Goal: Task Accomplishment & Management: Complete application form

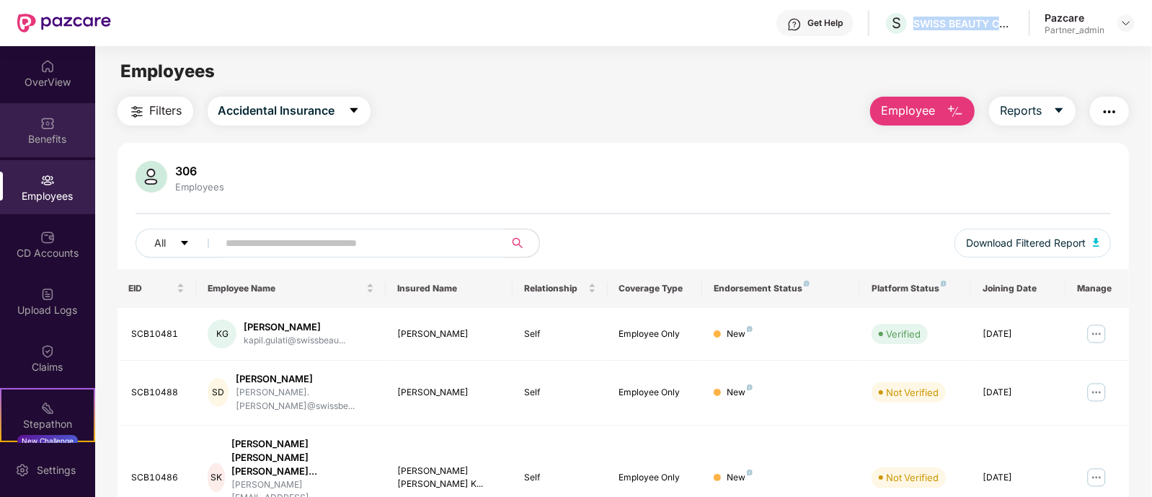
click at [6, 141] on div "Benefits" at bounding box center [47, 139] width 95 height 14
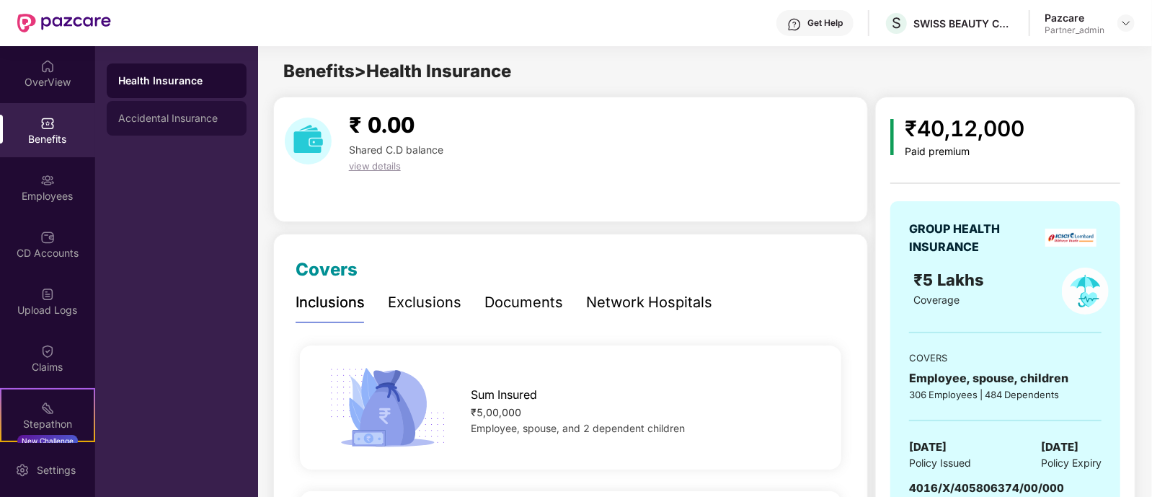
click at [120, 123] on div "Accidental Insurance" at bounding box center [176, 118] width 117 height 12
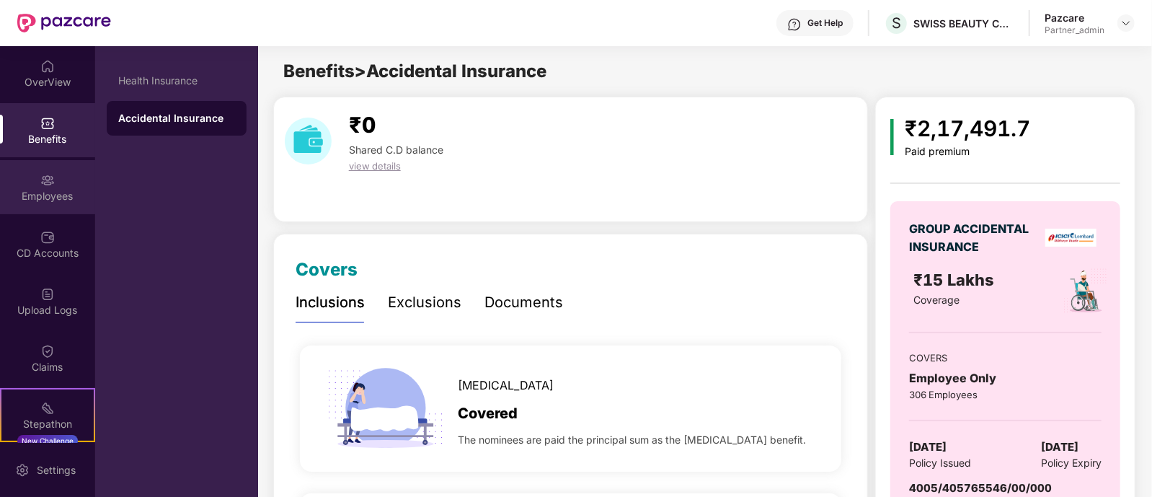
click at [38, 198] on div "Employees" at bounding box center [47, 196] width 95 height 14
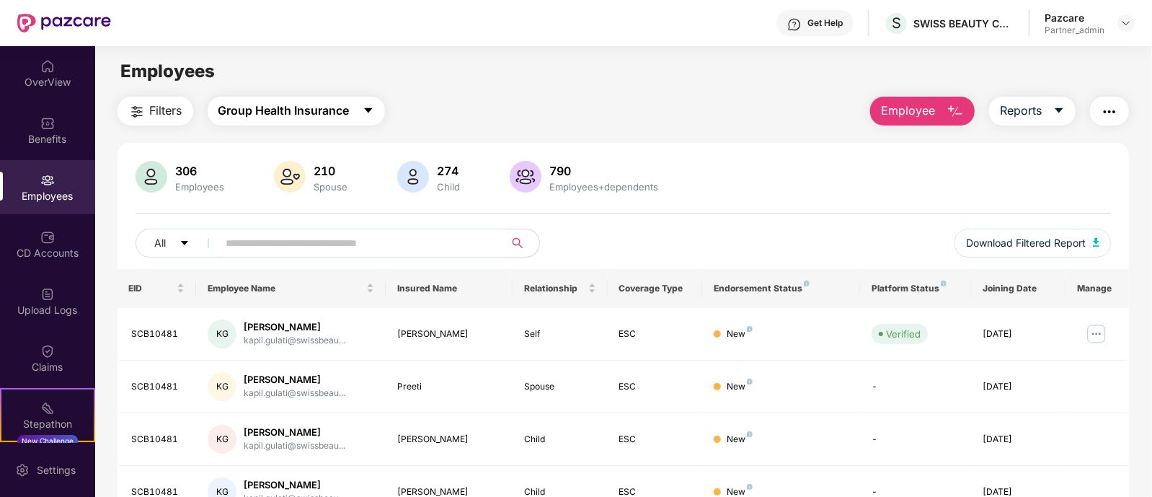
click at [291, 97] on button "Group Health Insurance" at bounding box center [296, 111] width 177 height 29
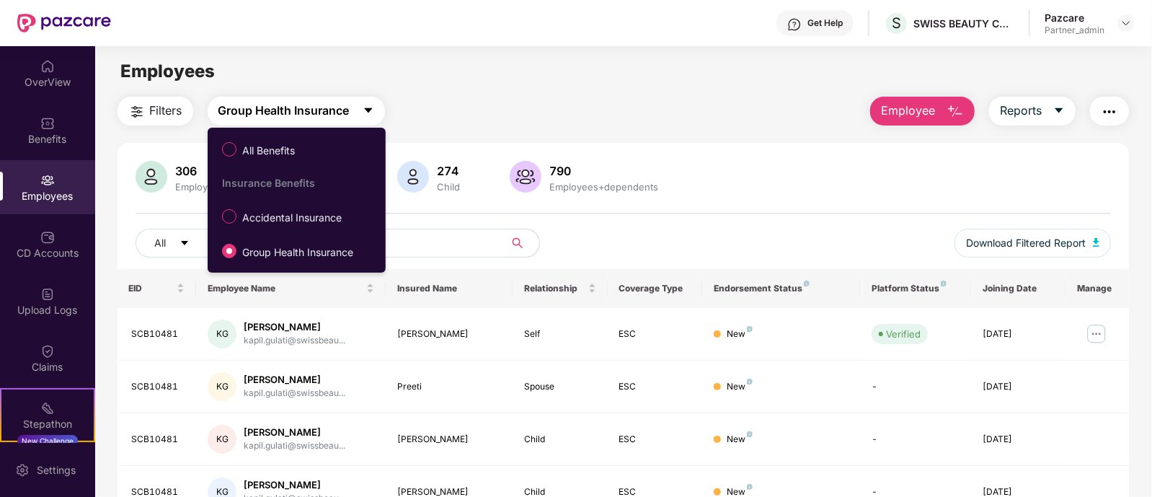
click at [290, 112] on span "Group Health Insurance" at bounding box center [283, 111] width 131 height 18
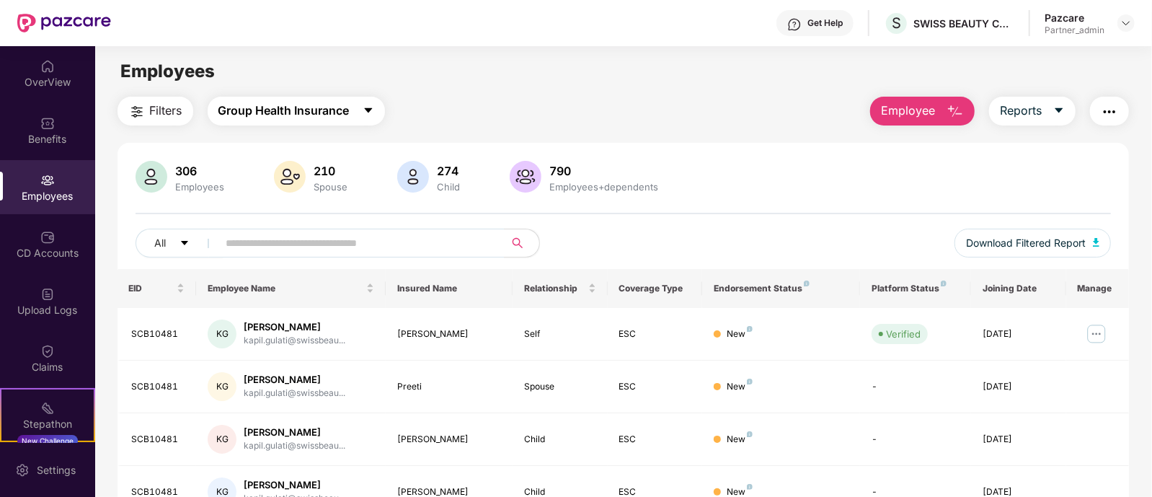
click at [289, 104] on span "Group Health Insurance" at bounding box center [283, 111] width 131 height 18
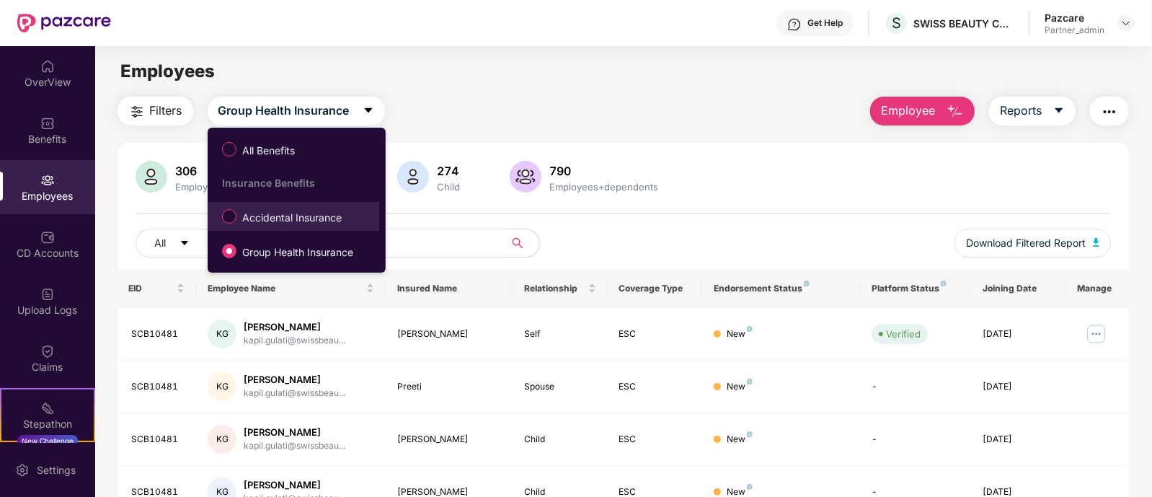
click at [288, 221] on span "Accidental Insurance" at bounding box center [291, 218] width 111 height 16
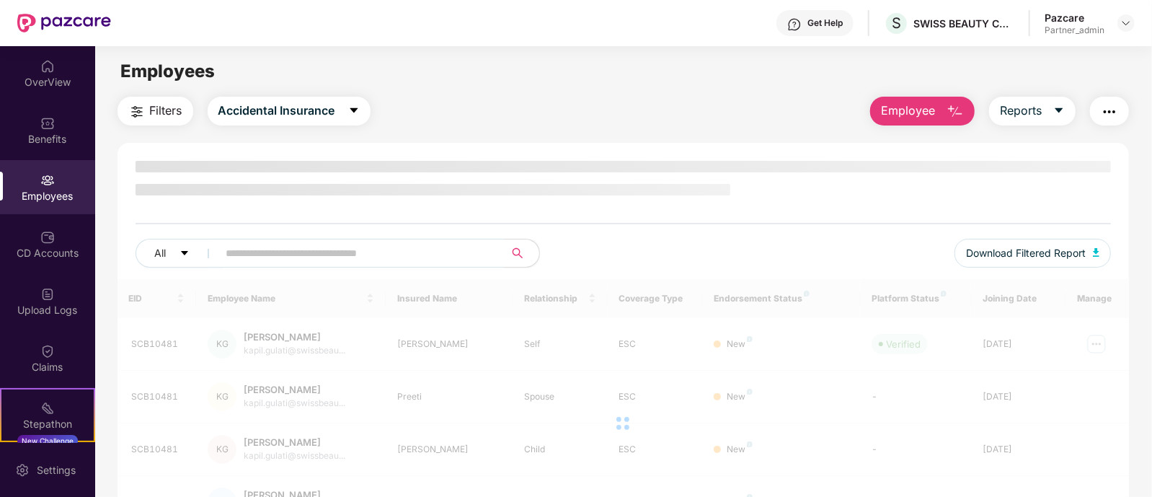
click at [1102, 117] on img "button" at bounding box center [1109, 111] width 17 height 17
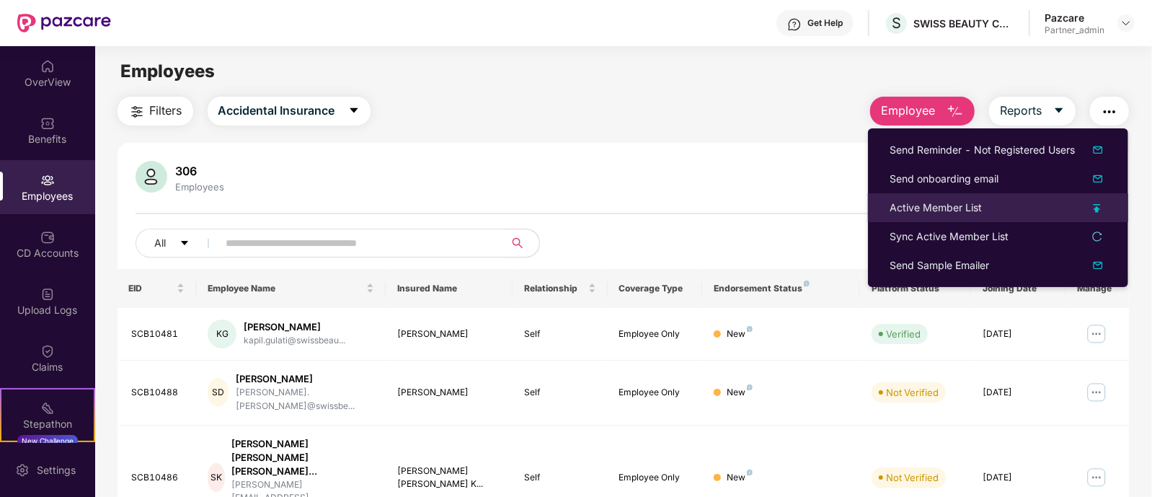
click at [1097, 208] on img at bounding box center [1096, 208] width 7 height 9
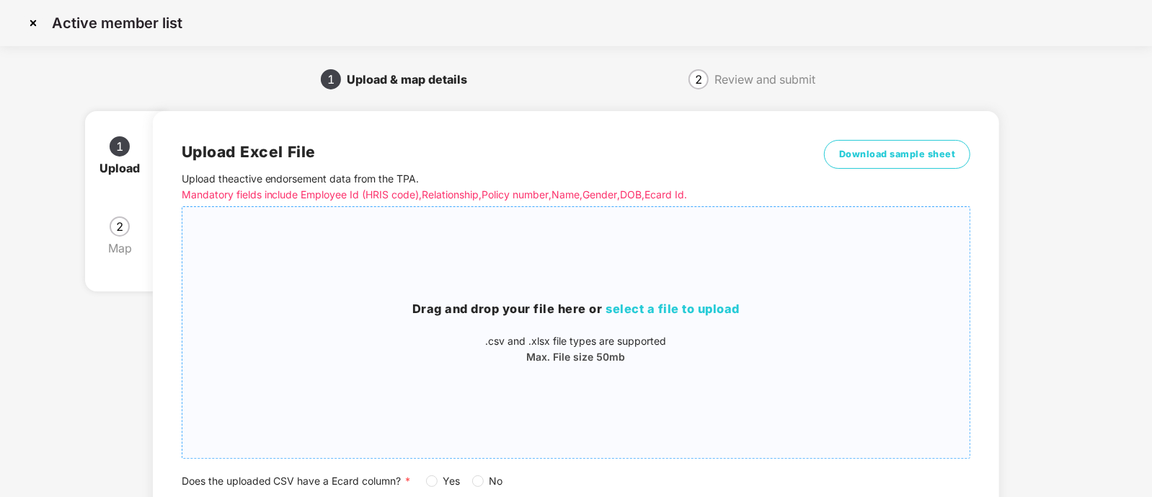
click at [667, 311] on span "select a file to upload" at bounding box center [673, 308] width 134 height 14
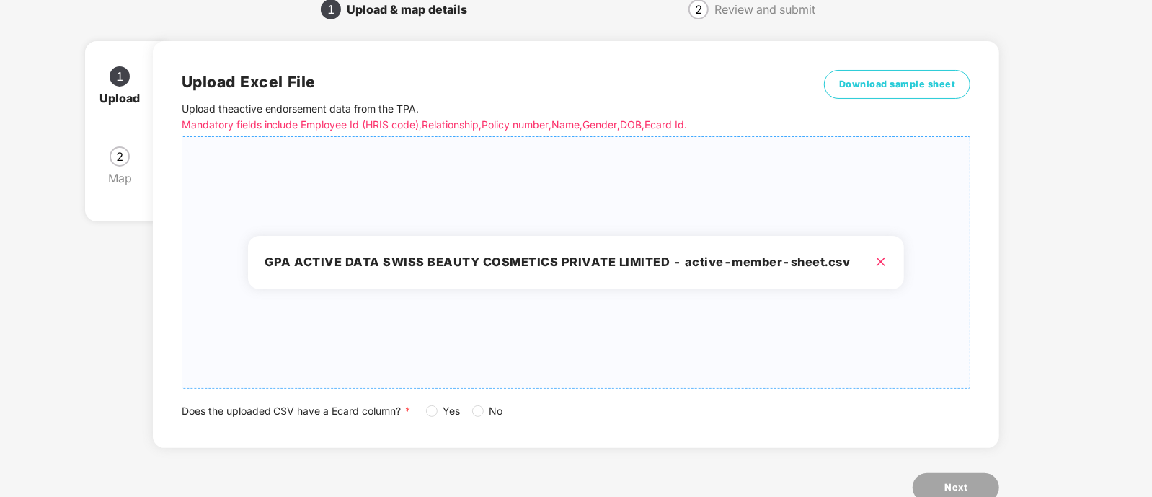
scroll to position [111, 0]
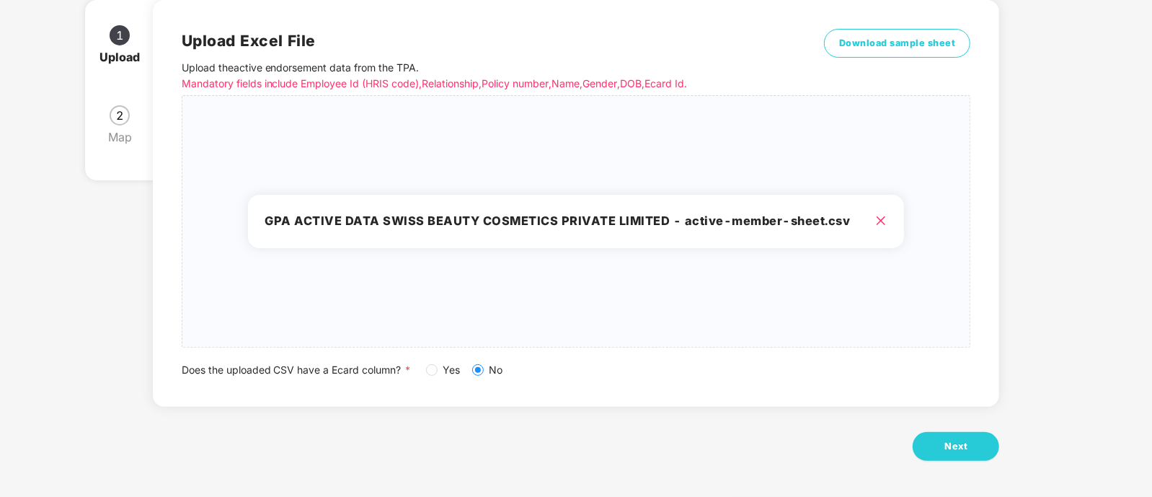
click at [902, 455] on div "Next" at bounding box center [576, 446] width 847 height 29
click at [965, 450] on span "Next" at bounding box center [955, 446] width 23 height 14
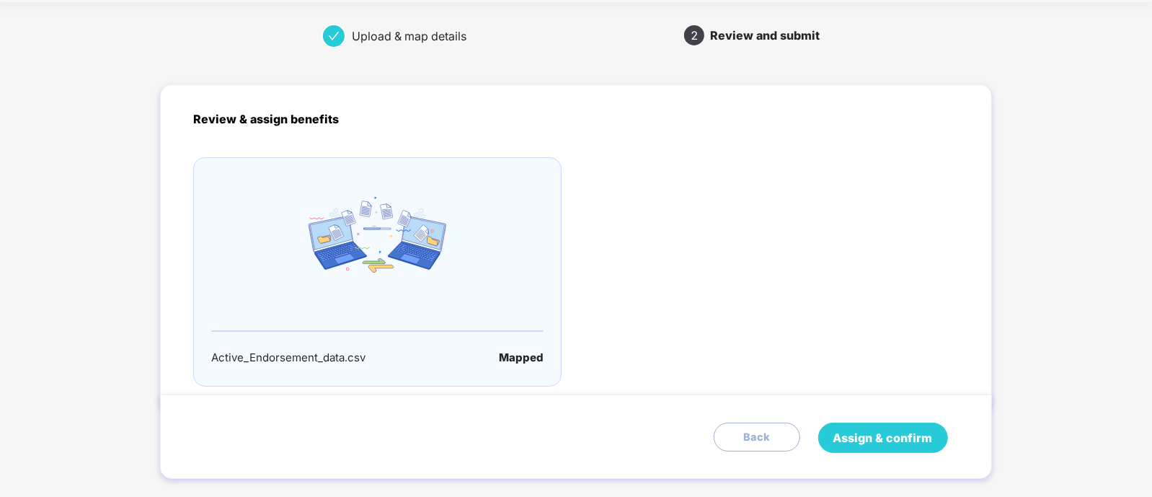
scroll to position [68, 0]
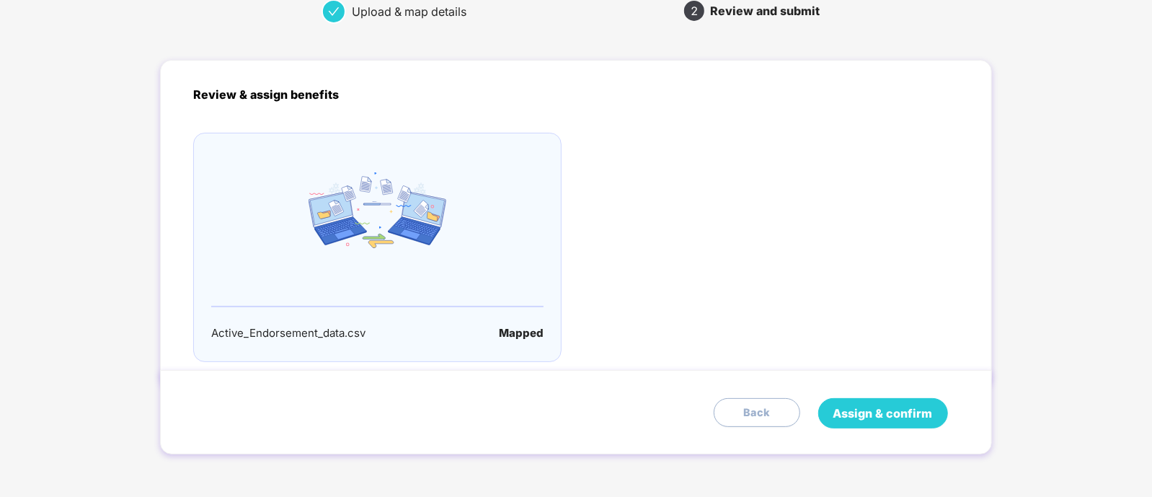
click at [879, 409] on span "Assign & confirm" at bounding box center [882, 413] width 99 height 18
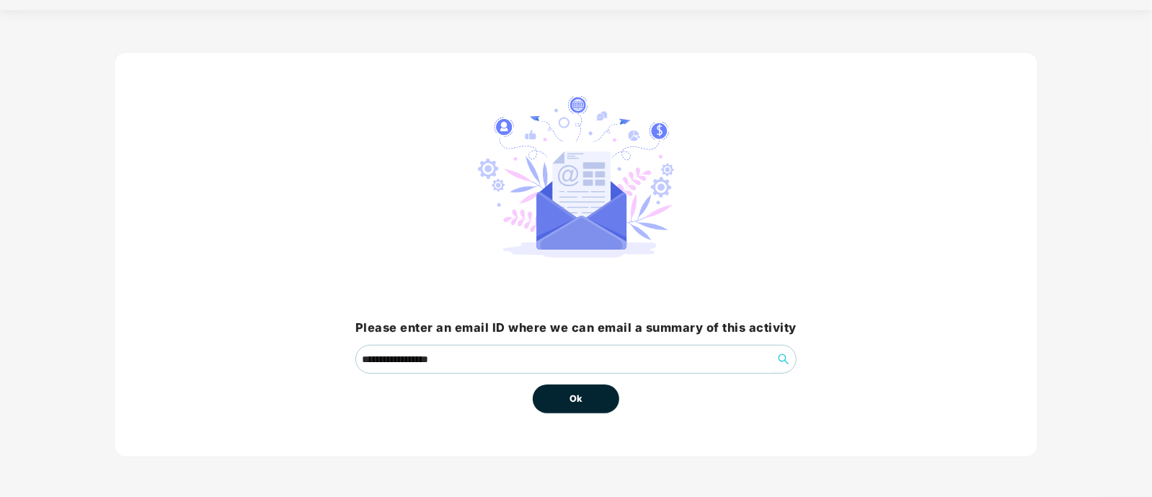
scroll to position [0, 0]
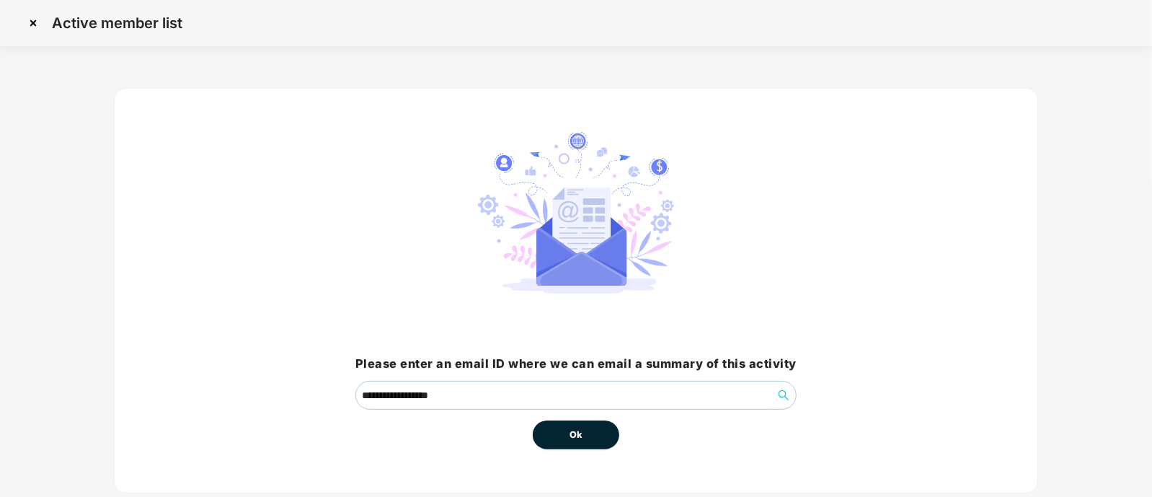
click at [565, 427] on button "Ok" at bounding box center [576, 434] width 86 height 29
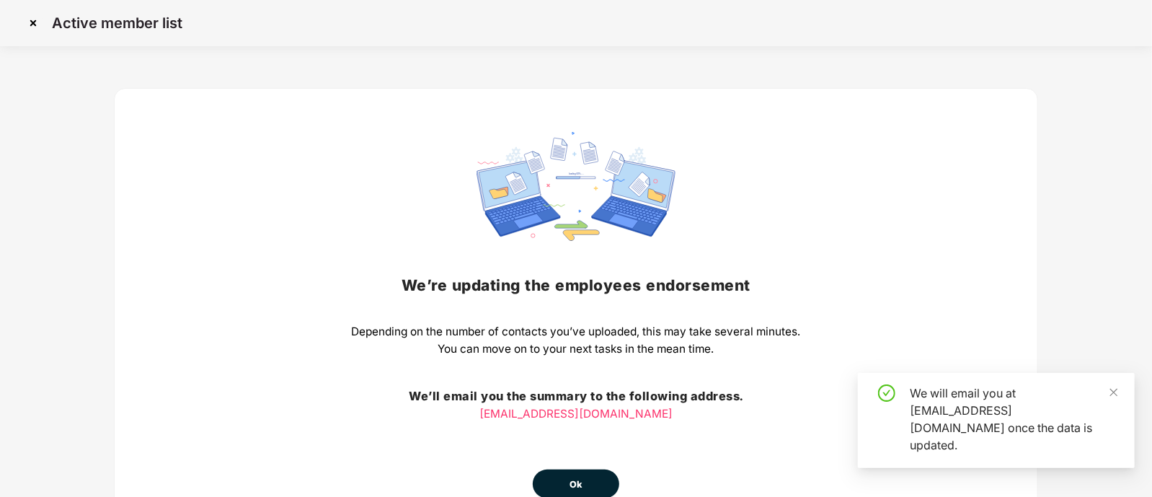
click at [591, 431] on div "We’re updating the employees endorsement Depending on the number of contacts yo…" at bounding box center [576, 315] width 449 height 366
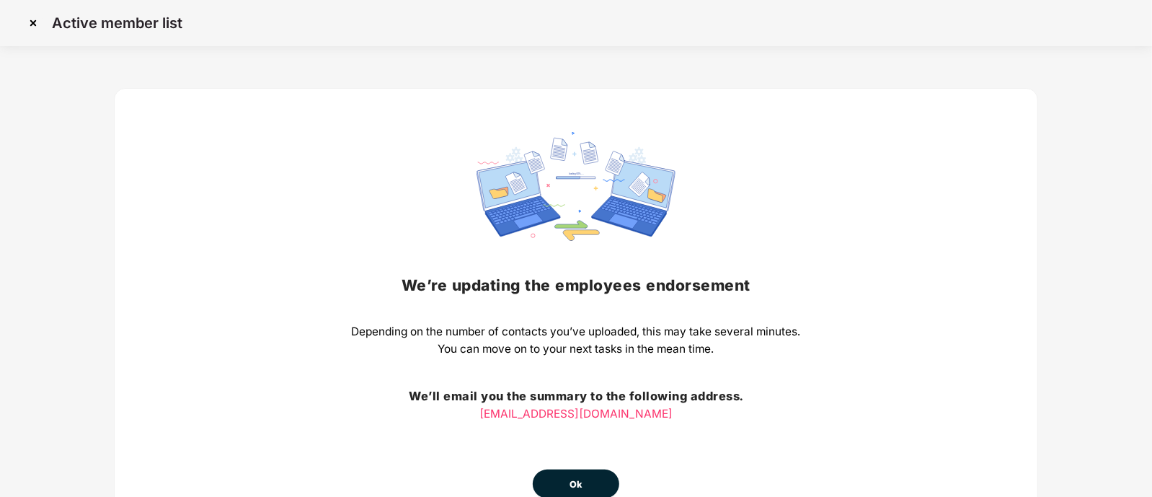
click at [557, 482] on button "Ok" at bounding box center [576, 483] width 86 height 29
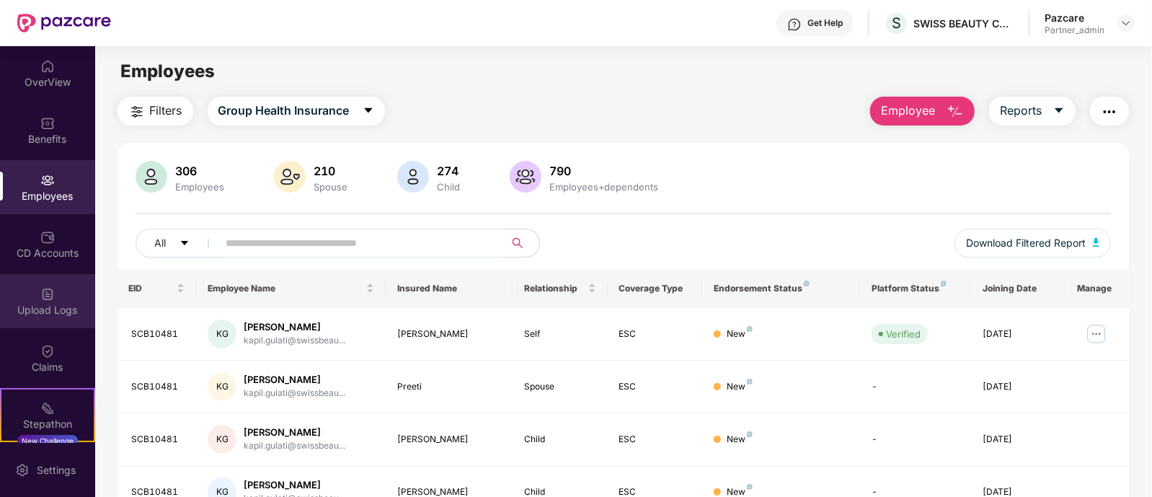
click at [62, 297] on div "Upload Logs" at bounding box center [47, 301] width 95 height 54
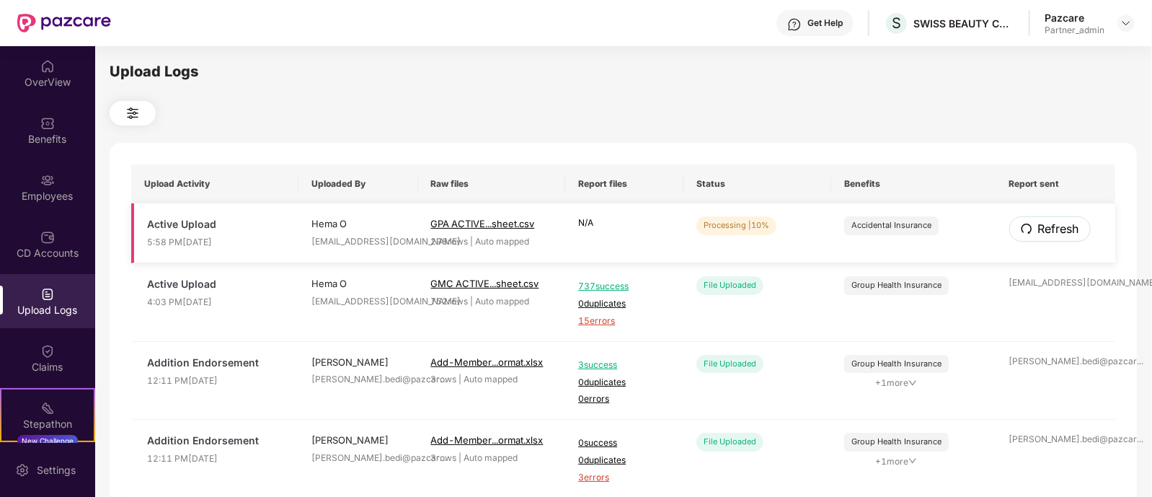
click at [1039, 223] on span "Refresh" at bounding box center [1058, 229] width 41 height 18
click at [1043, 227] on span "Refresh" at bounding box center [1058, 229] width 41 height 18
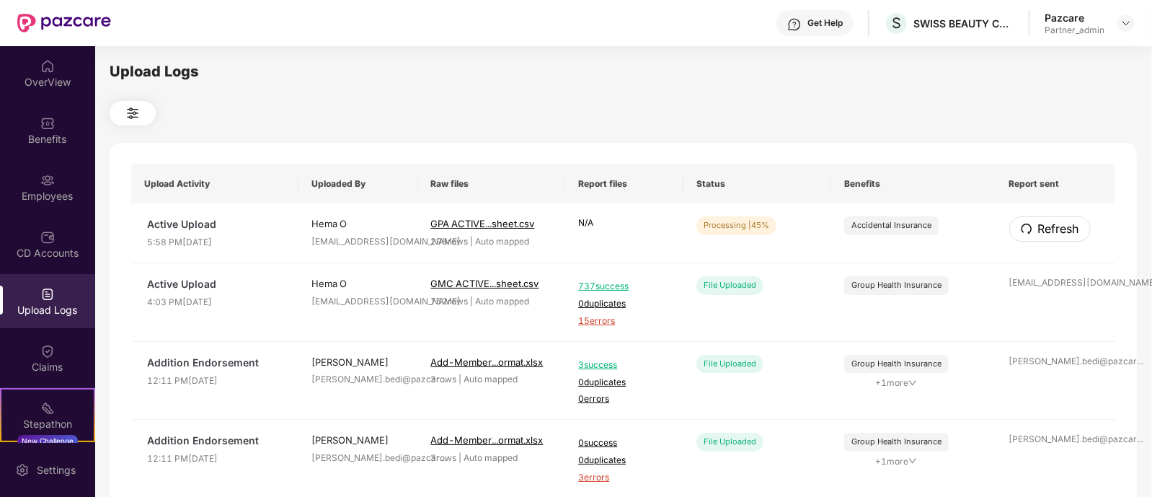
click at [1043, 227] on span "Refresh" at bounding box center [1058, 229] width 41 height 18
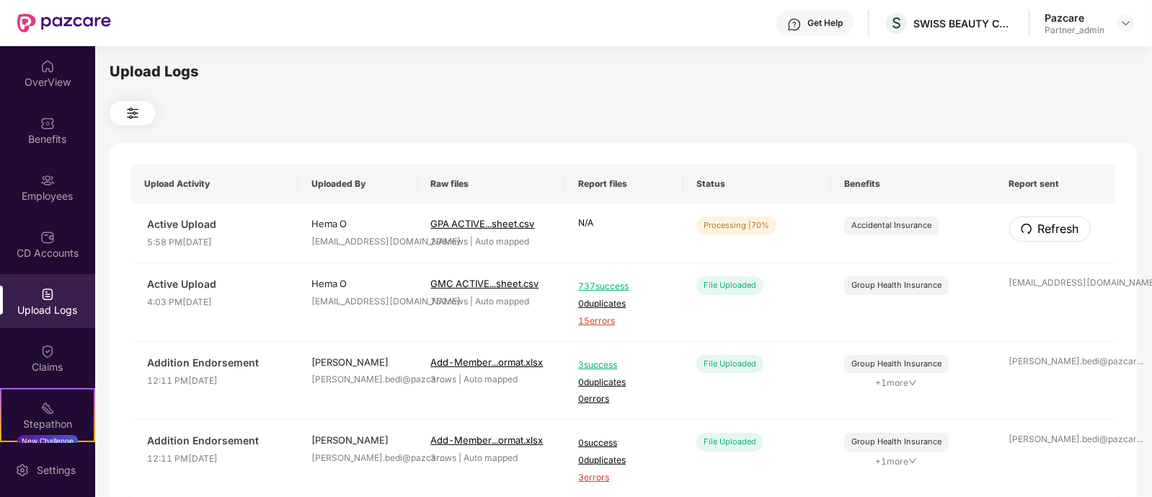
click at [1043, 227] on span "Refresh" at bounding box center [1058, 229] width 41 height 18
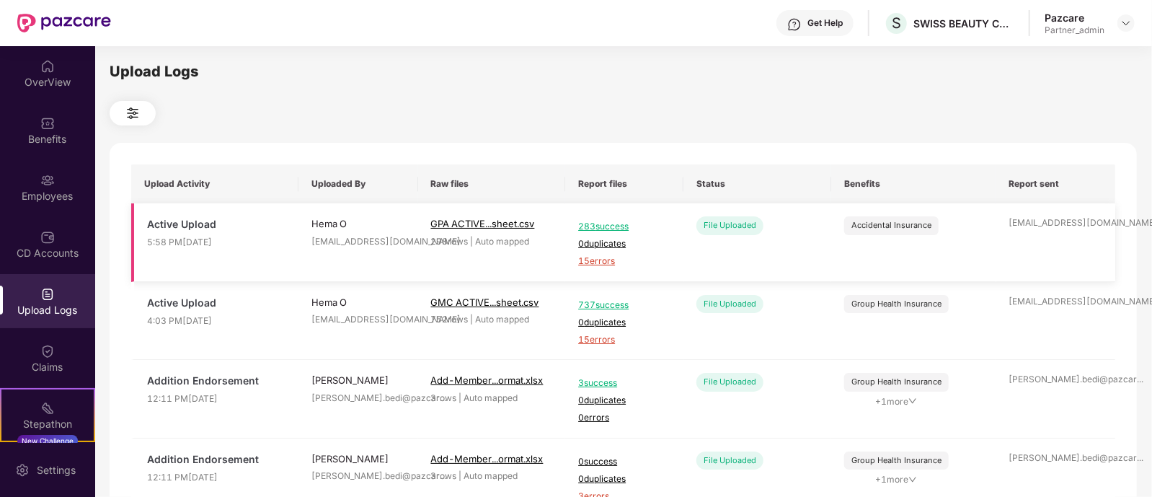
click at [606, 261] on span "15 errors" at bounding box center [624, 261] width 92 height 14
click at [951, 21] on div "SWISS BEAUTY COSMETICS PRIVATE LIMITED" at bounding box center [963, 24] width 101 height 14
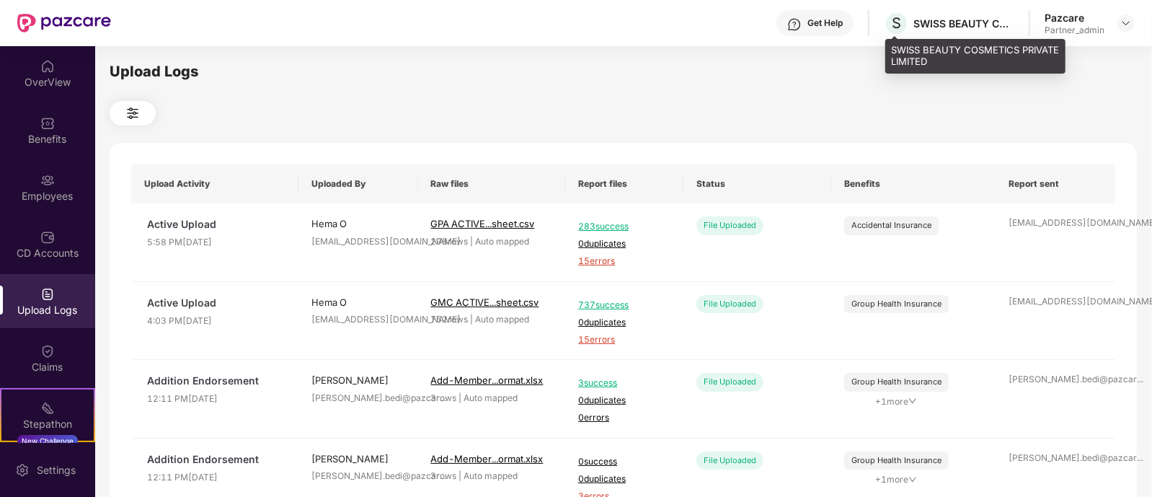
click at [952, 21] on div "SWISS BEAUTY COSMETICS PRIVATE LIMITED" at bounding box center [963, 24] width 101 height 14
copy div "SWISS BEAUTY COSMETICS PRIVATE LIMITED"
click at [960, 27] on div "SWISS BEAUTY COSMETICS PRIVATE LIMITED" at bounding box center [963, 24] width 101 height 14
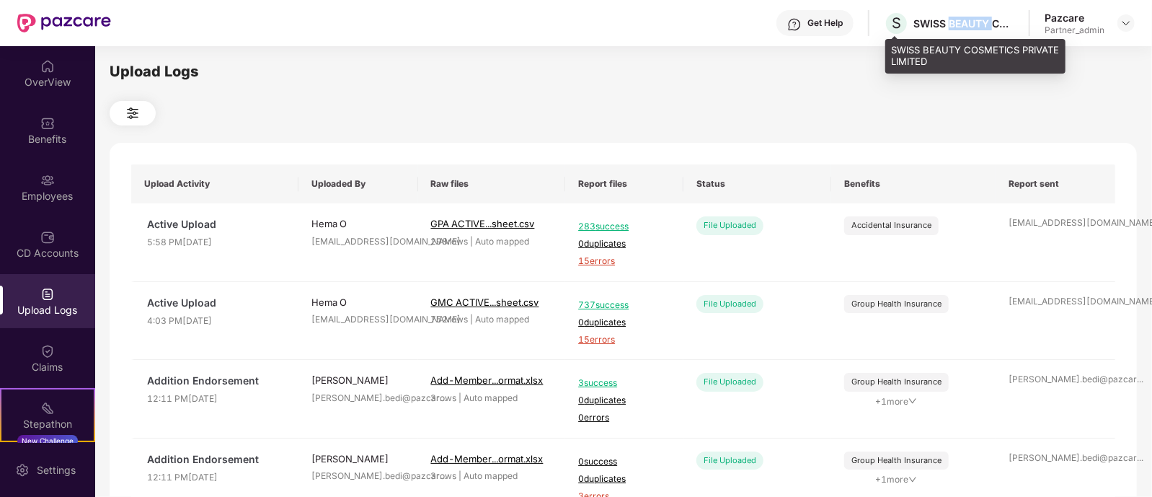
click at [960, 27] on div "SWISS BEAUTY COSMETICS PRIVATE LIMITED" at bounding box center [963, 24] width 101 height 14
